Goal: Task Accomplishment & Management: Manage account settings

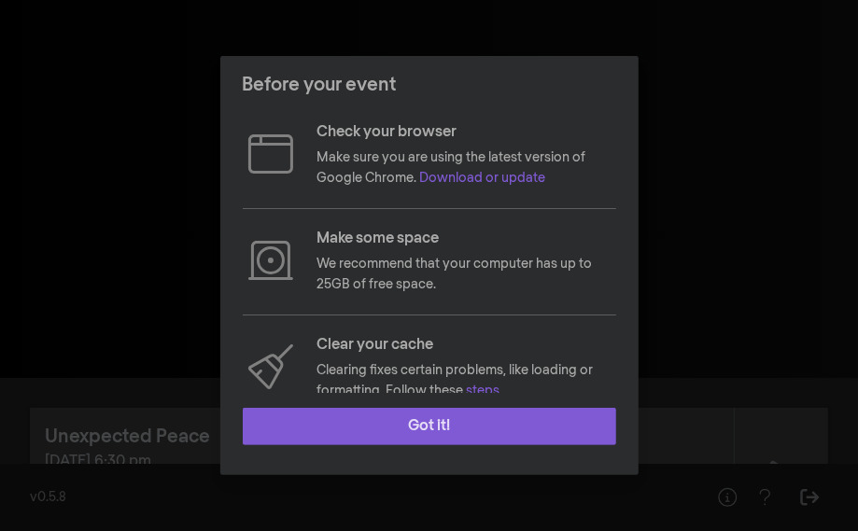
click at [426, 425] on button "Got it!" at bounding box center [430, 426] width 374 height 37
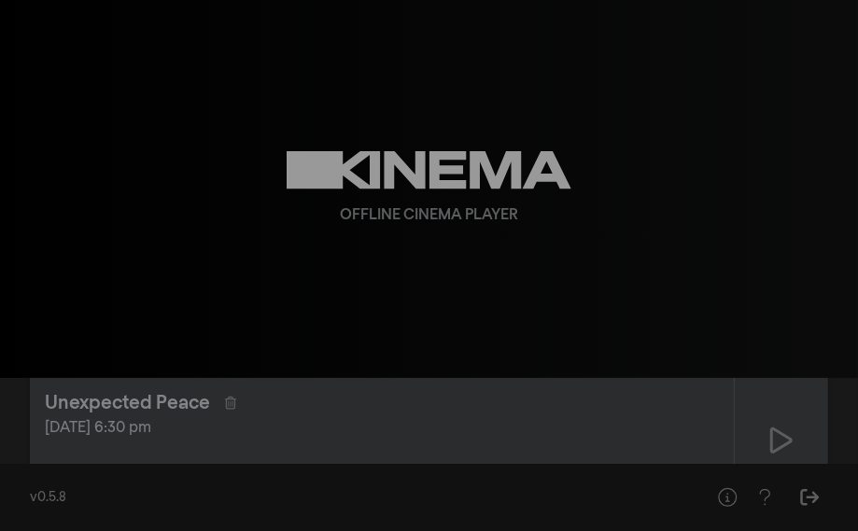
scroll to position [27, 0]
click at [230, 411] on icon at bounding box center [230, 409] width 11 height 13
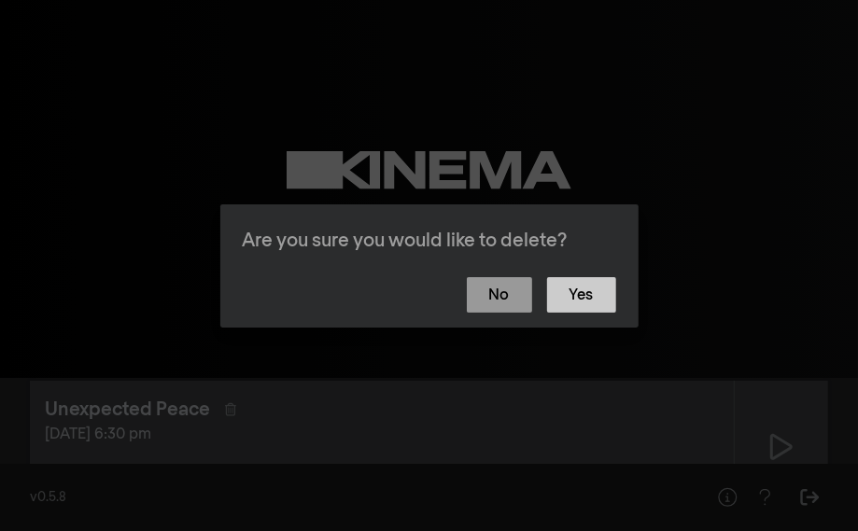
click at [578, 293] on button "Yes" at bounding box center [581, 294] width 69 height 35
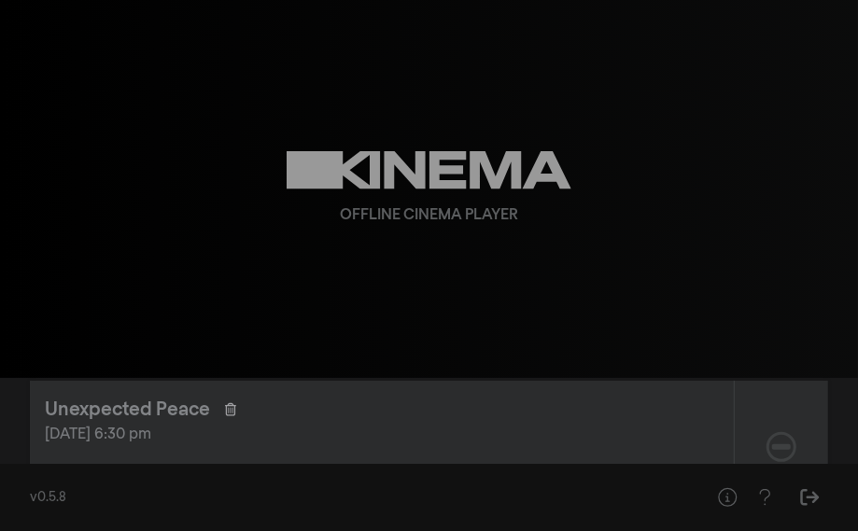
click at [232, 410] on icon at bounding box center [230, 409] width 11 height 13
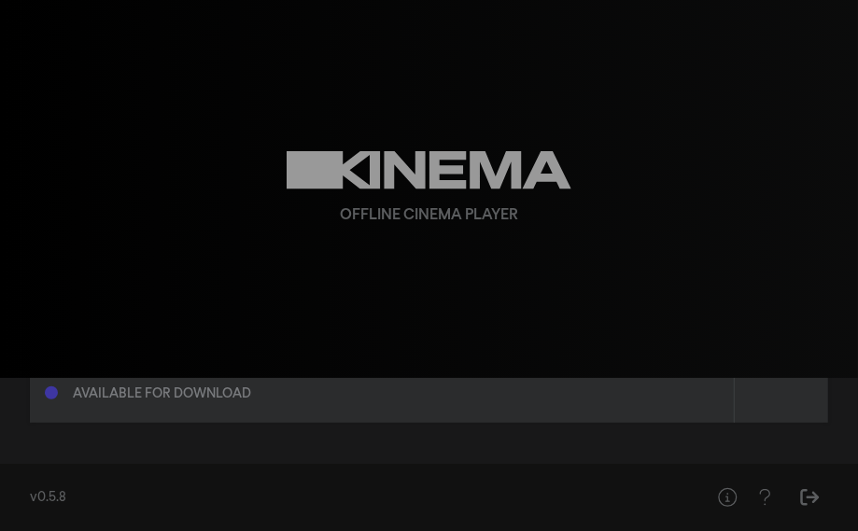
scroll to position [280, 0]
click at [812, 503] on icon "Sign Out" at bounding box center [810, 497] width 23 height 19
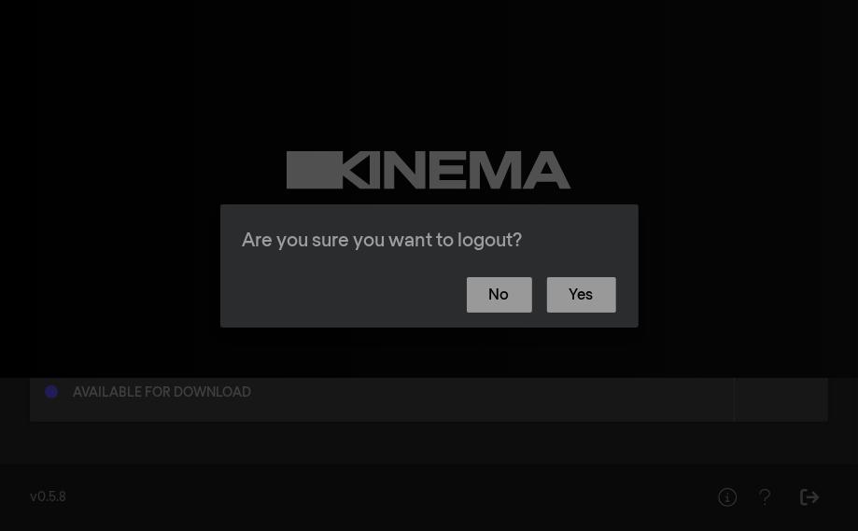
click at [693, 319] on div "Are you sure you want to logout? No Yes" at bounding box center [429, 265] width 858 height 531
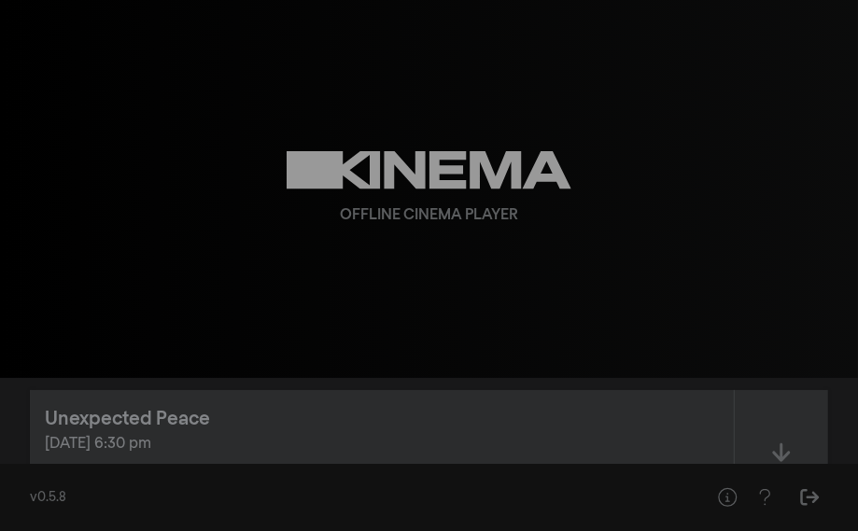
scroll to position [0, 0]
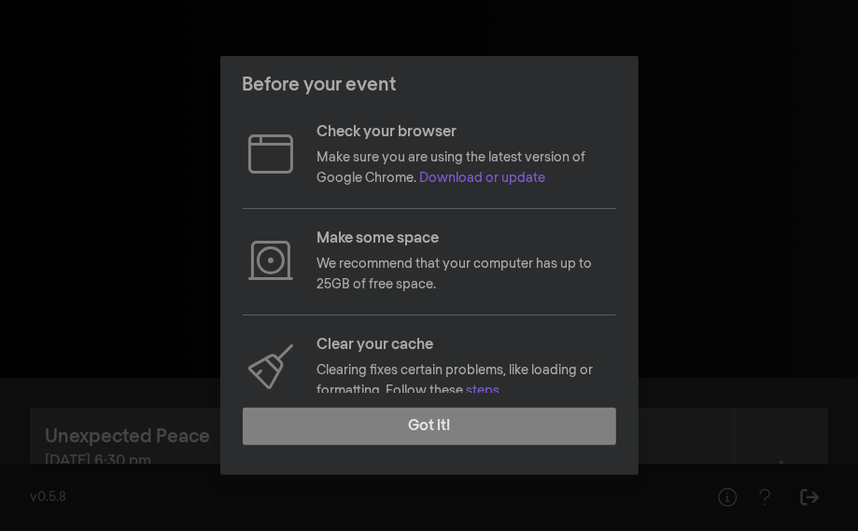
click at [727, 146] on div "Before your event Check your browser Make sure you are using the latest version…" at bounding box center [429, 265] width 858 height 531
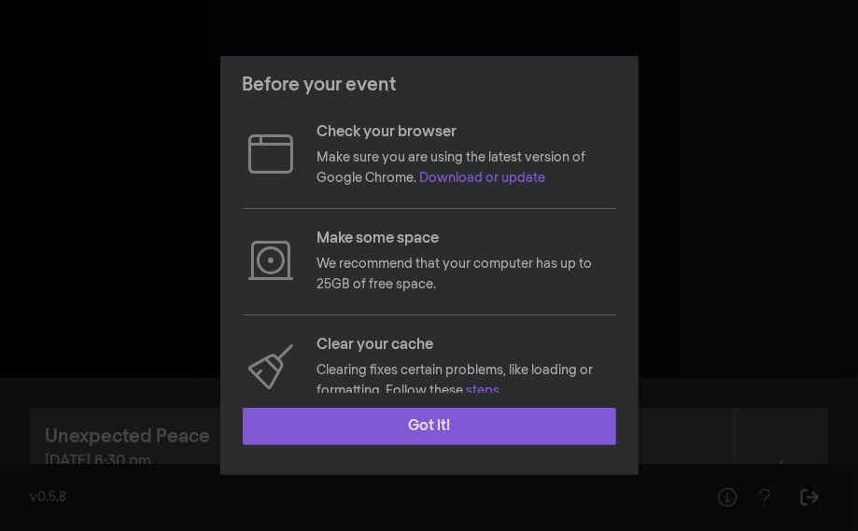
click at [447, 416] on button "Got it!" at bounding box center [430, 426] width 374 height 37
